Goal: Task Accomplishment & Management: Manage account settings

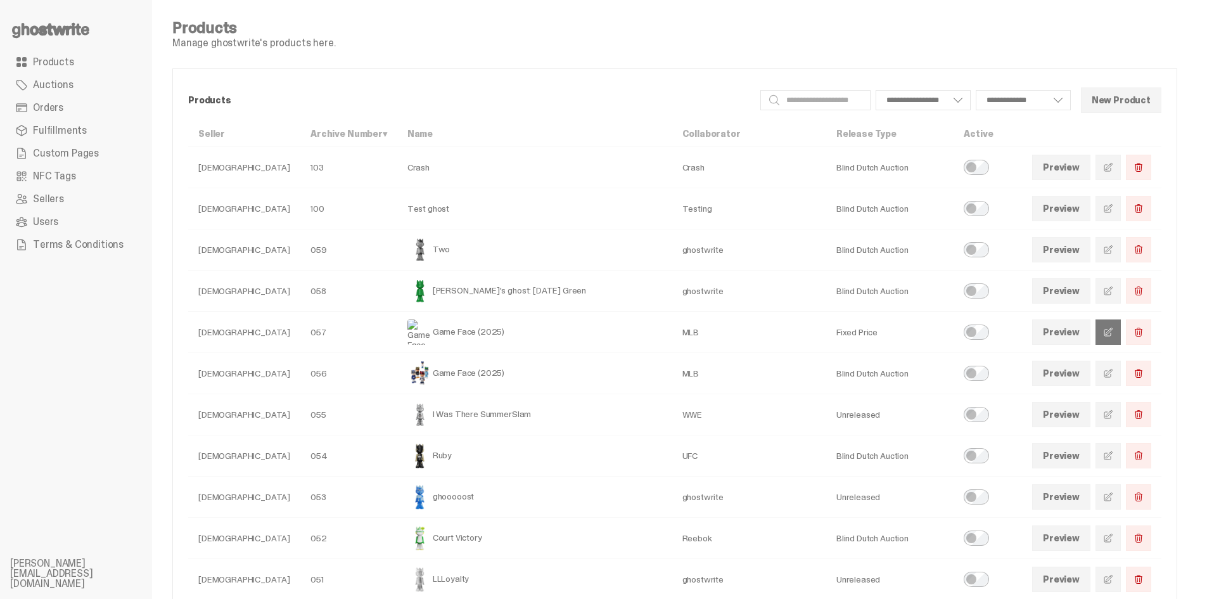
click at [1121, 331] on link at bounding box center [1108, 331] width 25 height 25
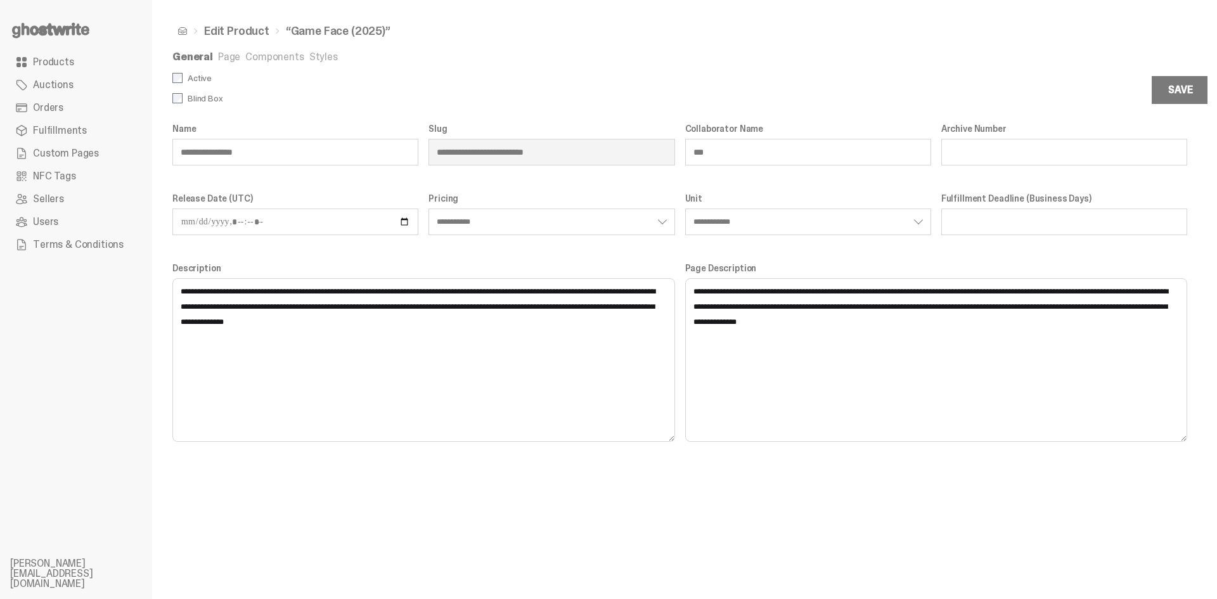
click at [282, 55] on link "Components" at bounding box center [274, 56] width 58 height 13
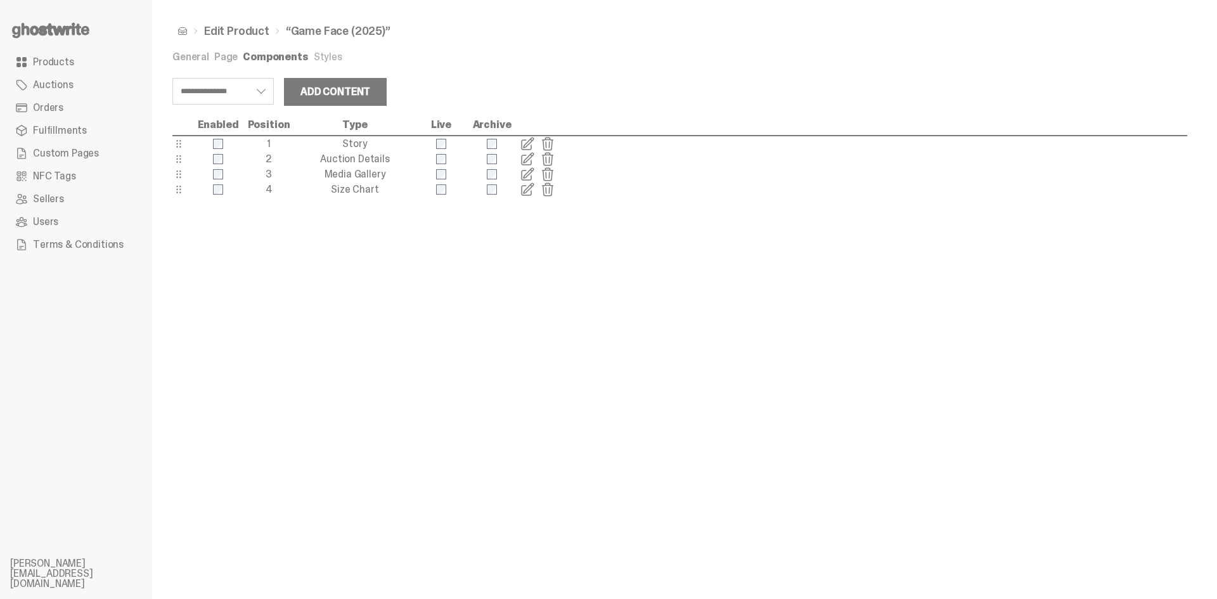
click at [315, 60] on link "Styles" at bounding box center [328, 56] width 29 height 13
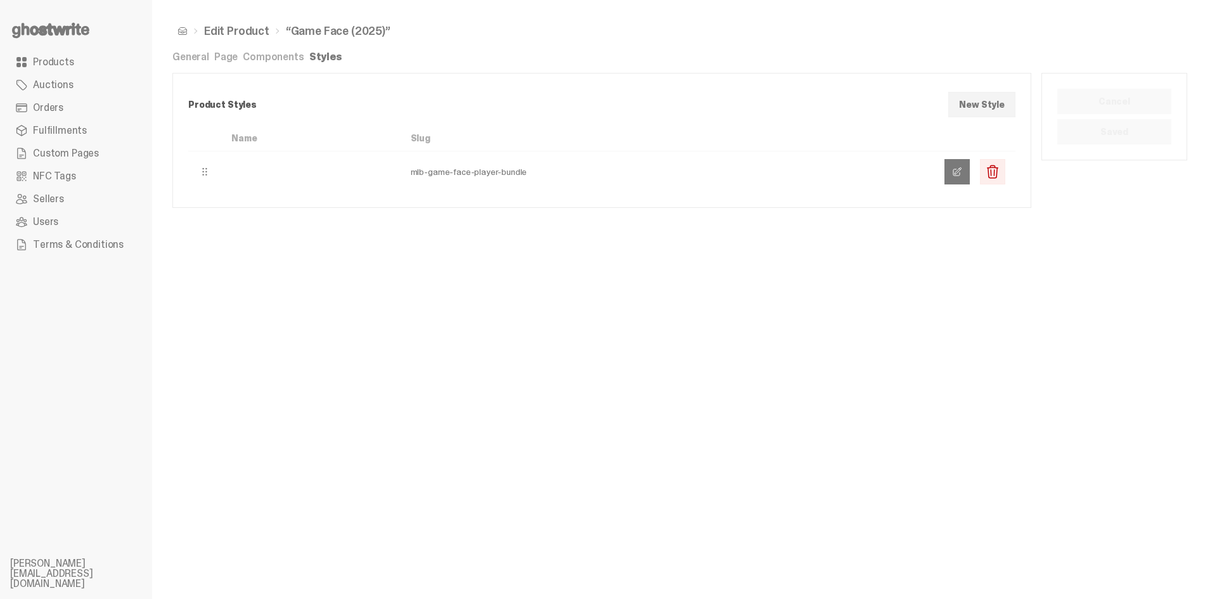
click at [962, 171] on link at bounding box center [956, 171] width 25 height 25
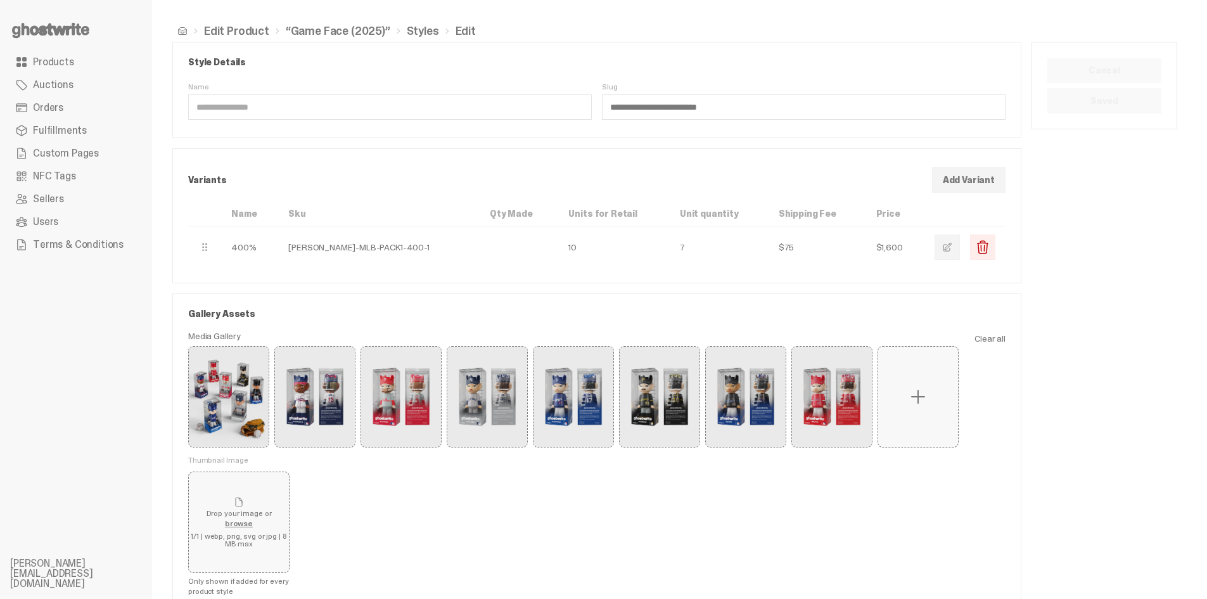
scroll to position [63, 0]
